Goal: Task Accomplishment & Management: Manage account settings

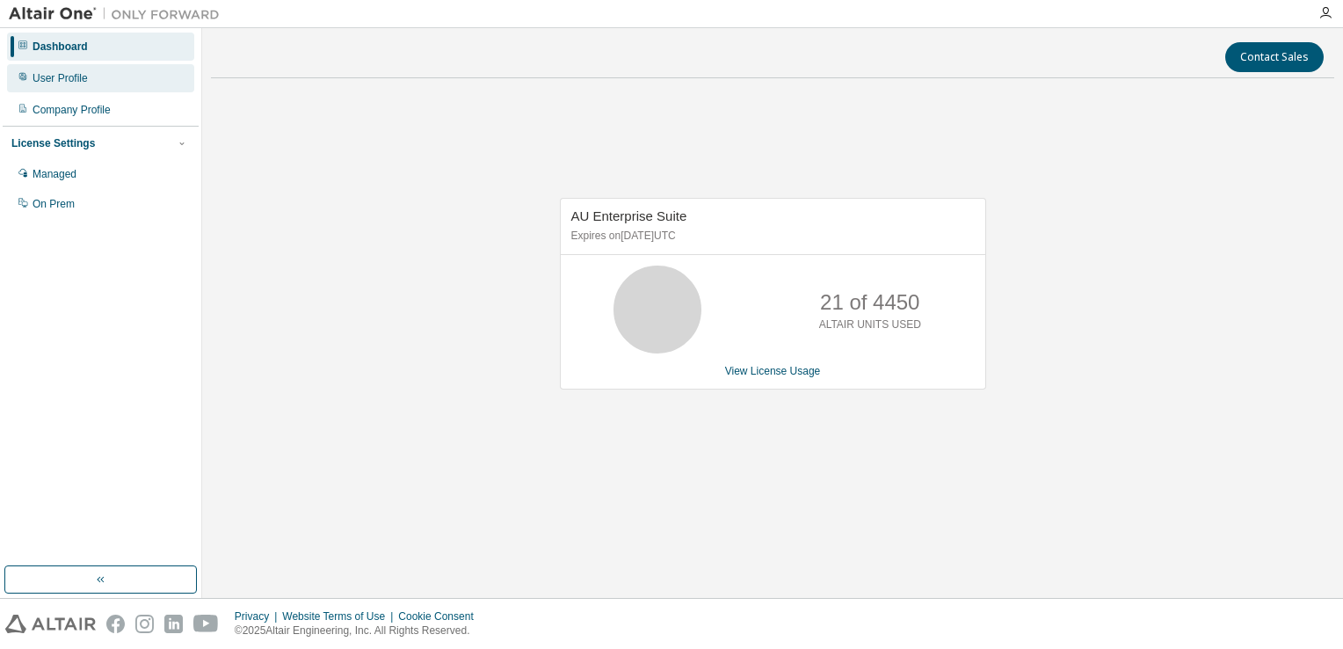
click at [46, 83] on div "User Profile" at bounding box center [60, 78] width 55 height 14
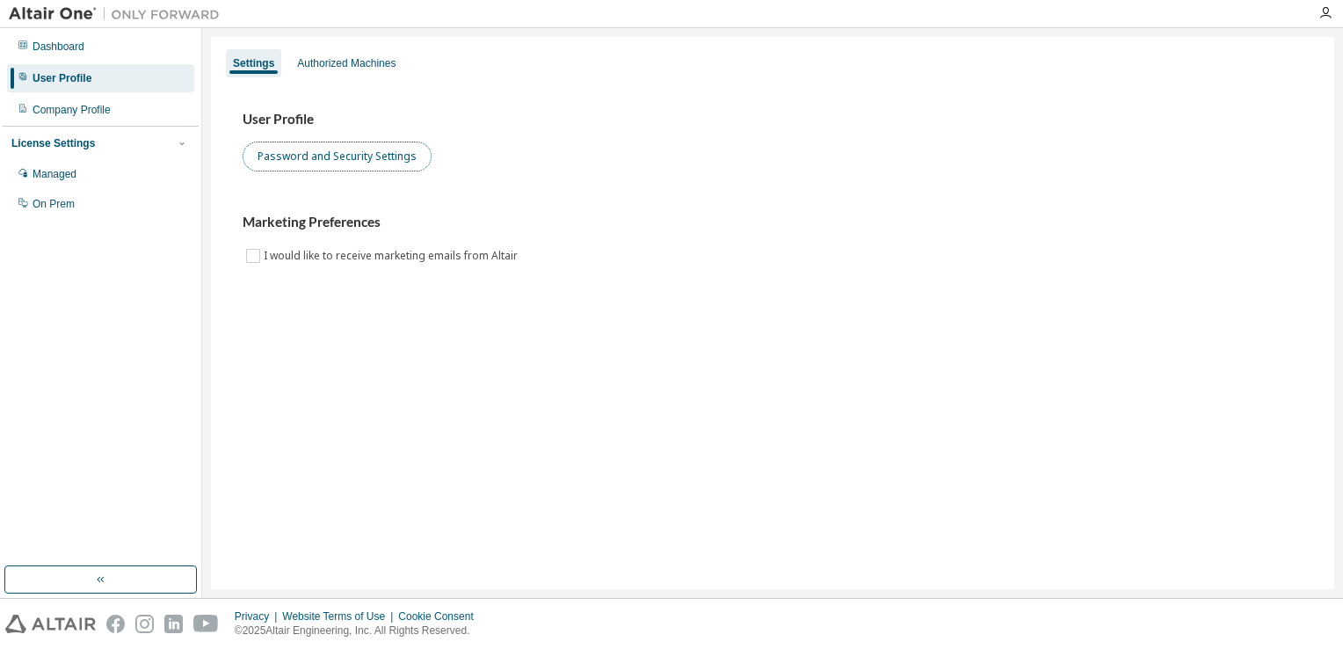
click at [313, 156] on button "Password and Security Settings" at bounding box center [337, 157] width 189 height 30
click at [93, 124] on div "Dashboard User Profile Company Profile License Settings Managed On Prem" at bounding box center [101, 125] width 196 height 189
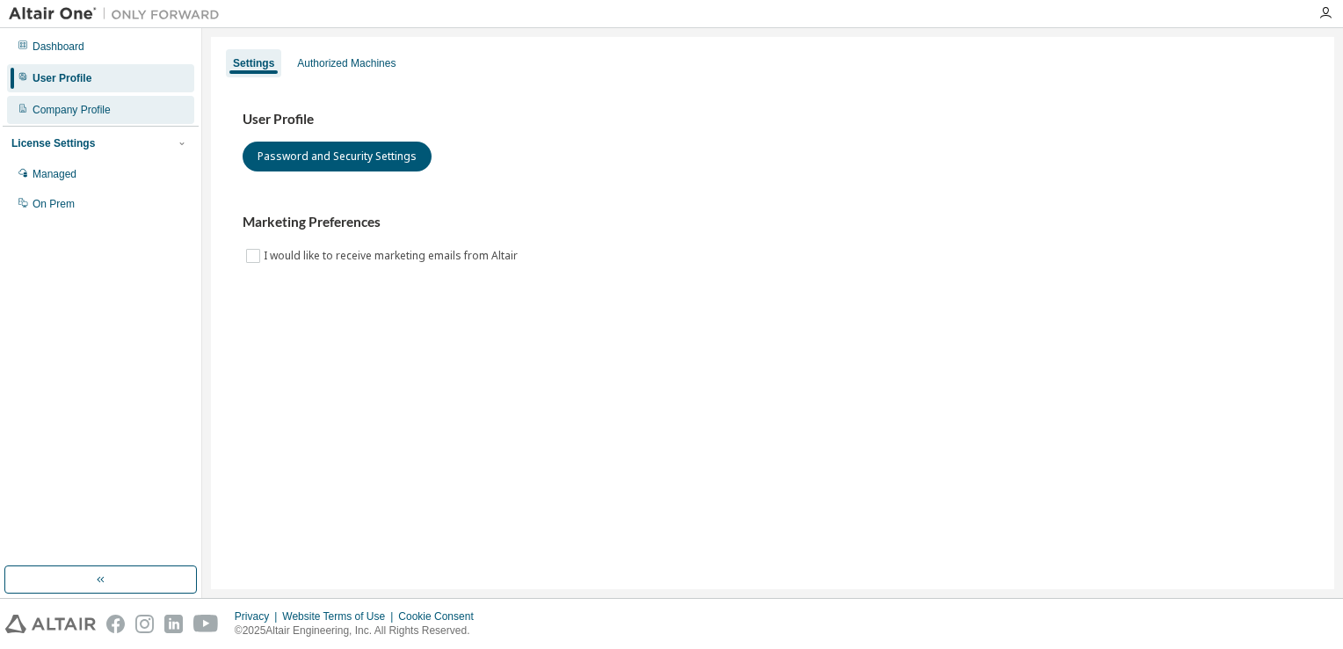
click at [91, 114] on div "Company Profile" at bounding box center [72, 110] width 78 height 14
